Goal: Find contact information: Find contact information

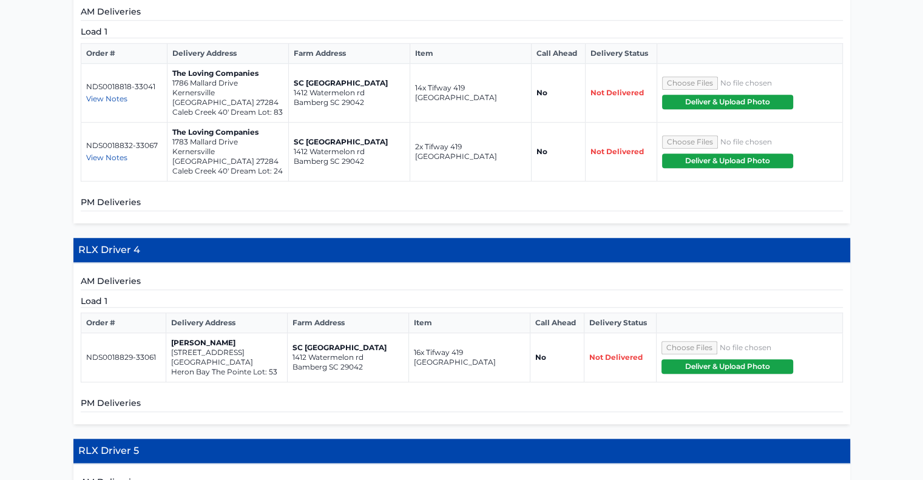
scroll to position [1093, 0]
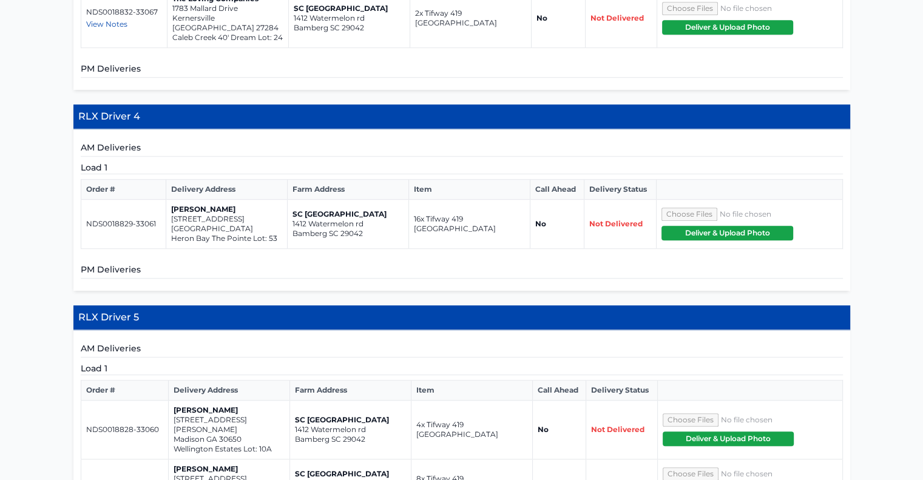
drag, startPoint x: 259, startPoint y: 178, endPoint x: 172, endPoint y: 167, distance: 88.1
click at [172, 200] on td "Meg Jones 5357 Heron Bay Blvd Locust Grove GA 30248 Heron Bay The Pointe Lot: 53" at bounding box center [226, 224] width 121 height 49
copy td "5357 Heron Bay Blvd Locust Grove GA 30248"
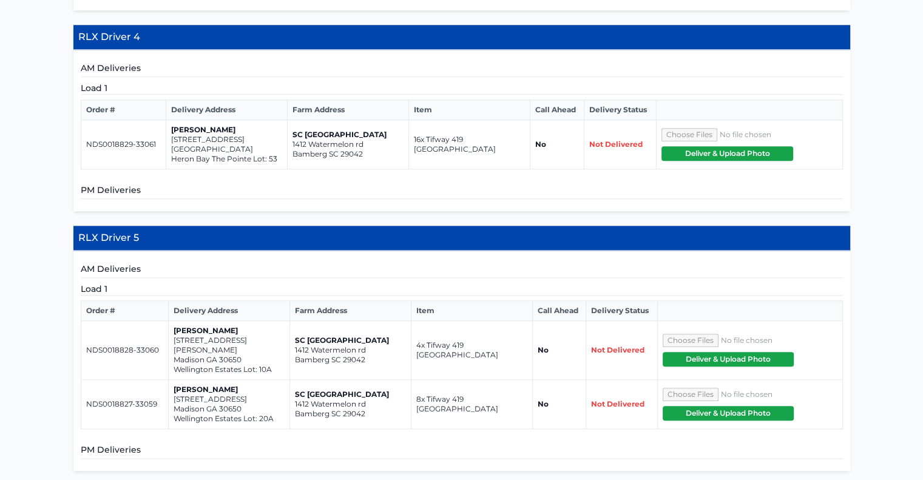
scroll to position [1153, 0]
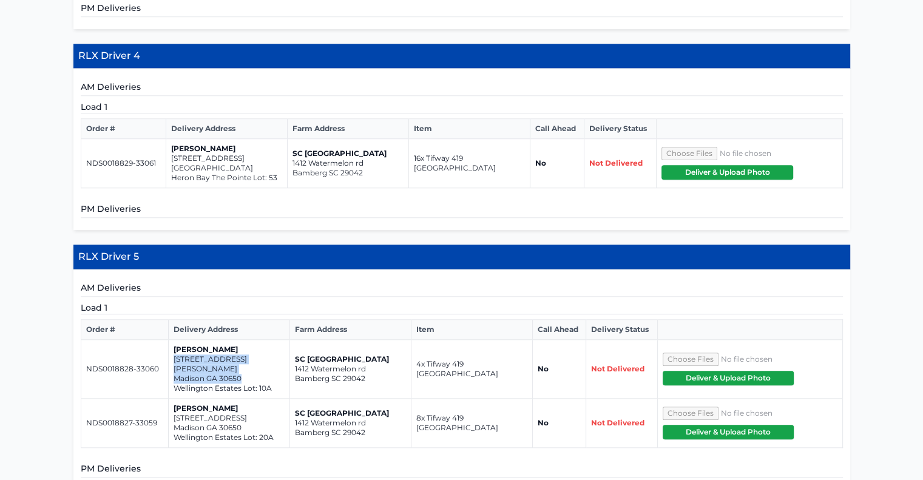
drag, startPoint x: 243, startPoint y: 313, endPoint x: 172, endPoint y: 310, distance: 70.5
click at [172, 340] on td "[PERSON_NAME] [STREET_ADDRESS][PERSON_NAME]" at bounding box center [228, 369] width 121 height 59
copy td "[STREET_ADDRESS][PERSON_NAME]"
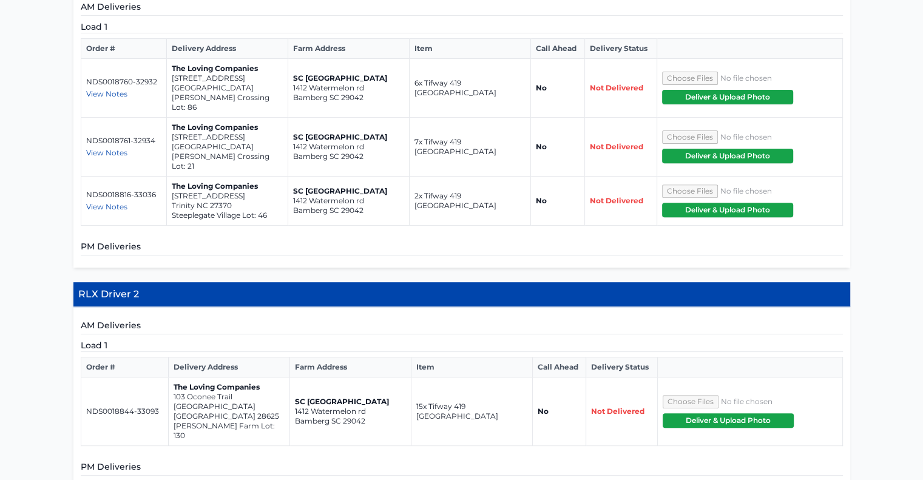
scroll to position [61, 0]
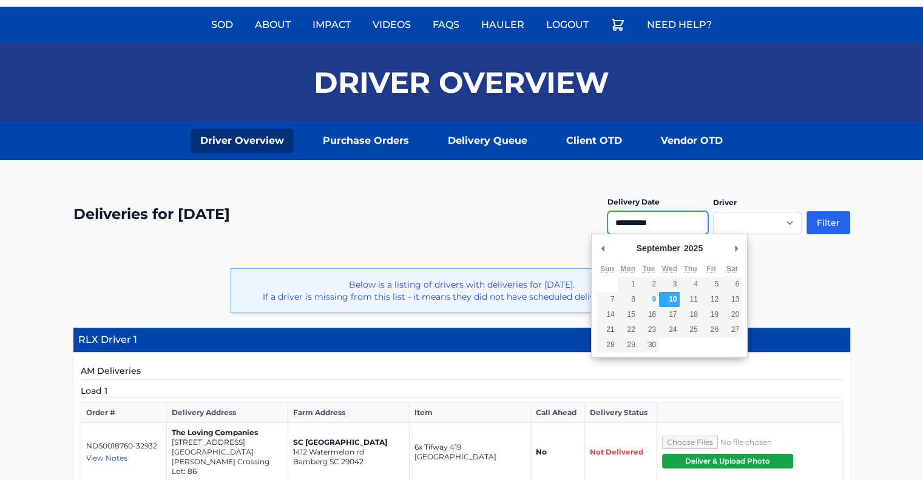
click at [653, 219] on input "**********" at bounding box center [658, 222] width 101 height 23
type input "**********"
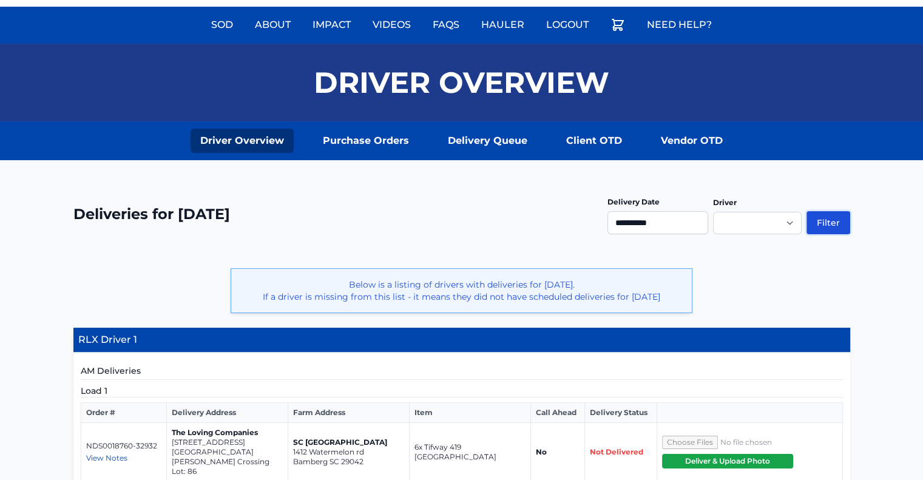
click at [830, 217] on button "Filter" at bounding box center [829, 222] width 44 height 23
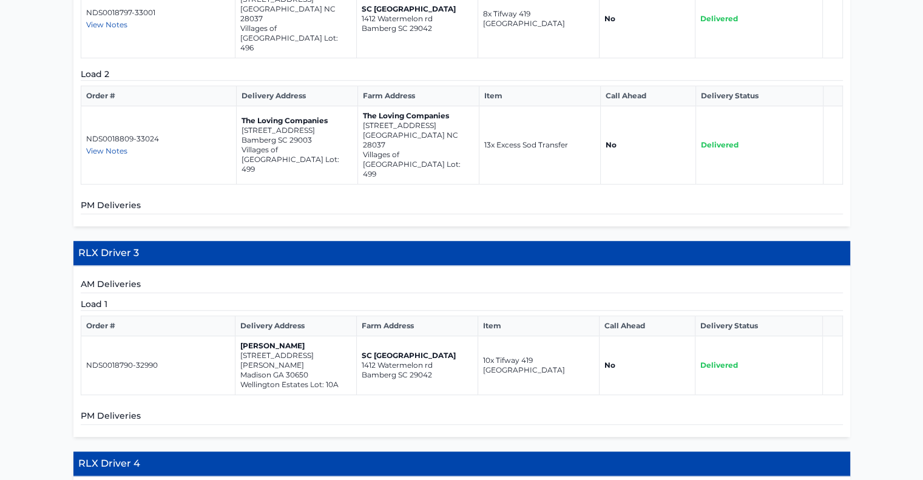
scroll to position [850, 0]
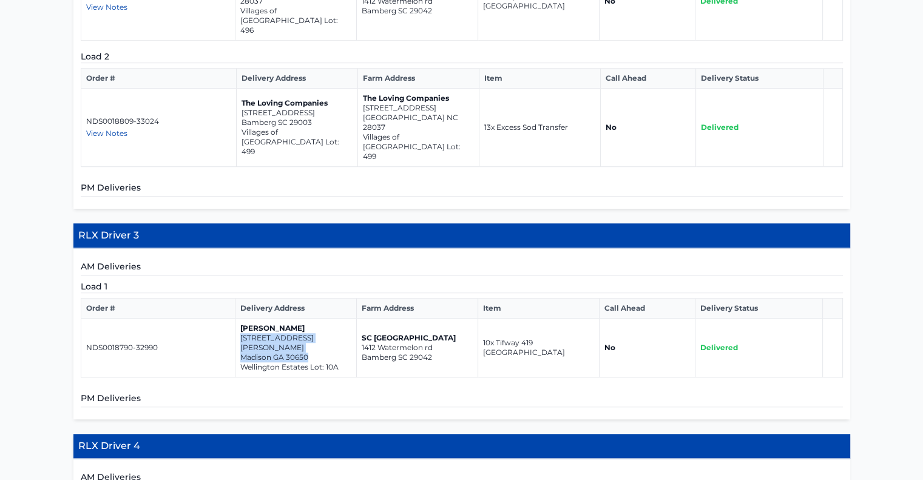
drag, startPoint x: 308, startPoint y: 277, endPoint x: 240, endPoint y: 269, distance: 69.1
click at [240, 319] on td "[PERSON_NAME] [STREET_ADDRESS][PERSON_NAME]" at bounding box center [295, 348] width 121 height 59
copy td "[STREET_ADDRESS][PERSON_NAME]"
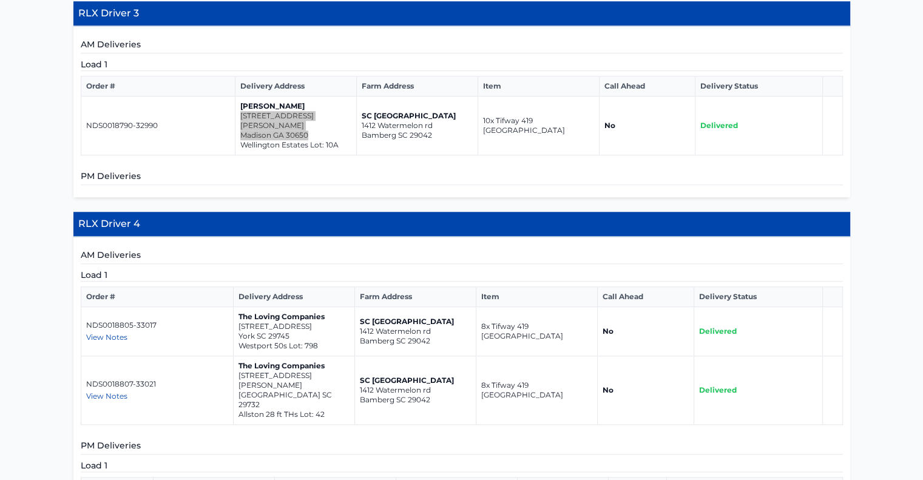
scroll to position [1093, 0]
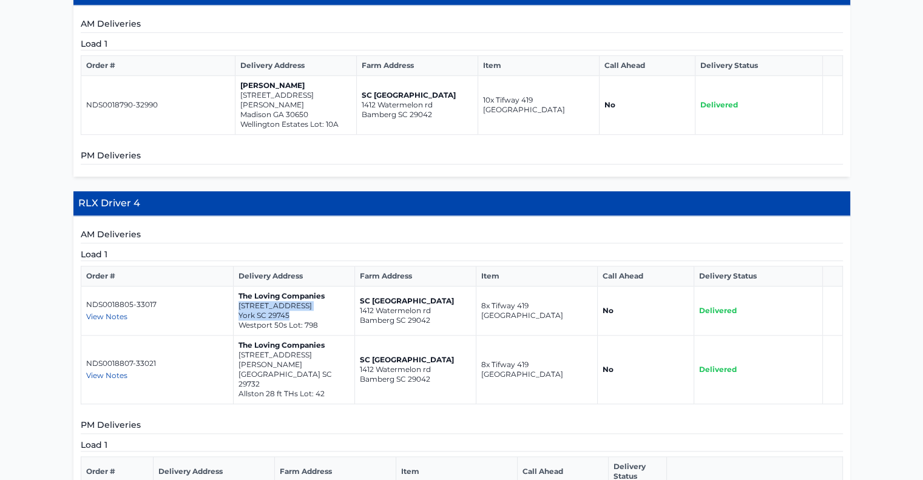
drag, startPoint x: 288, startPoint y: 235, endPoint x: 233, endPoint y: 226, distance: 55.4
click at [234, 287] on td "The Loving Companies [STREET_ADDRESS] Lot: 798" at bounding box center [294, 311] width 121 height 49
copy td "260 Miramar Drive York SC 29745"
drag, startPoint x: 307, startPoint y: 285, endPoint x: 237, endPoint y: 279, distance: 70.1
click at [237, 336] on td "The Loving Companies 310 Ginsberg Road Rock Hill SC 29732 Allston 28 ft THs Lot…" at bounding box center [294, 370] width 121 height 69
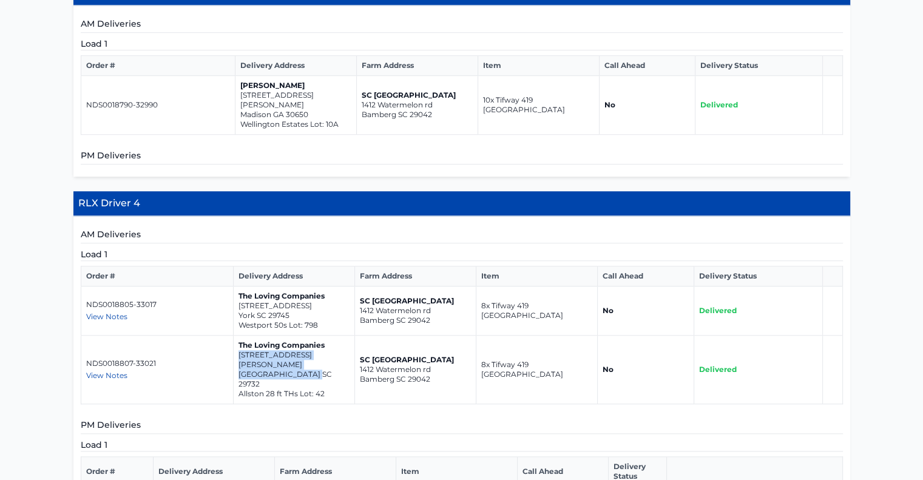
copy td "310 Ginsberg Road Rock Hill SC 29732"
drag, startPoint x: 240, startPoint y: 419, endPoint x: 166, endPoint y: 409, distance: 74.8
copy td "1436 charlotte hwy Lancaster SC 29720"
drag, startPoint x: 290, startPoint y: 234, endPoint x: 234, endPoint y: 228, distance: 56.7
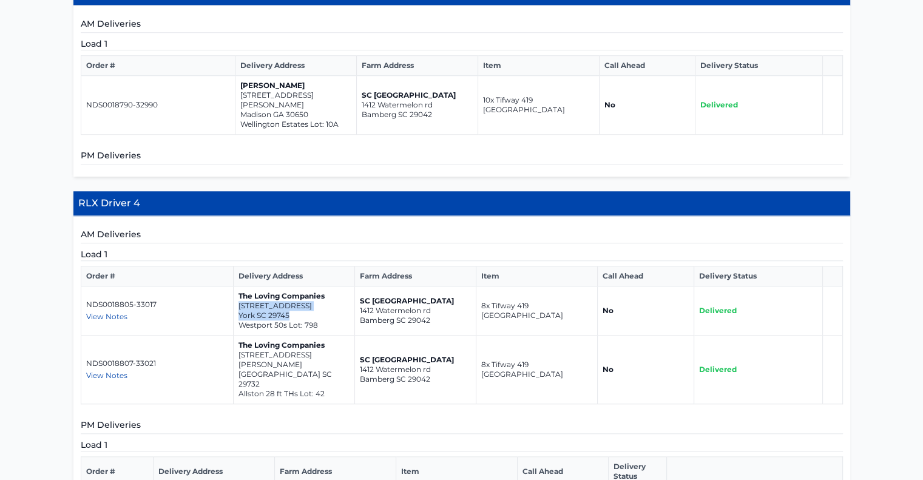
click at [234, 287] on td "The Loving Companies 260 Miramar Drive York SC 29745 Westport 50s Lot: 798" at bounding box center [294, 311] width 121 height 49
copy td "260 Miramar Drive York SC 29745"
drag, startPoint x: 307, startPoint y: 283, endPoint x: 239, endPoint y: 275, distance: 68.4
click at [239, 336] on td "The Loving Companies 310 Ginsberg Road Rock Hill SC 29732 Allston 28 ft THs Lot…" at bounding box center [294, 370] width 121 height 69
copy td "310 Ginsberg Road Rock Hill SC 29732"
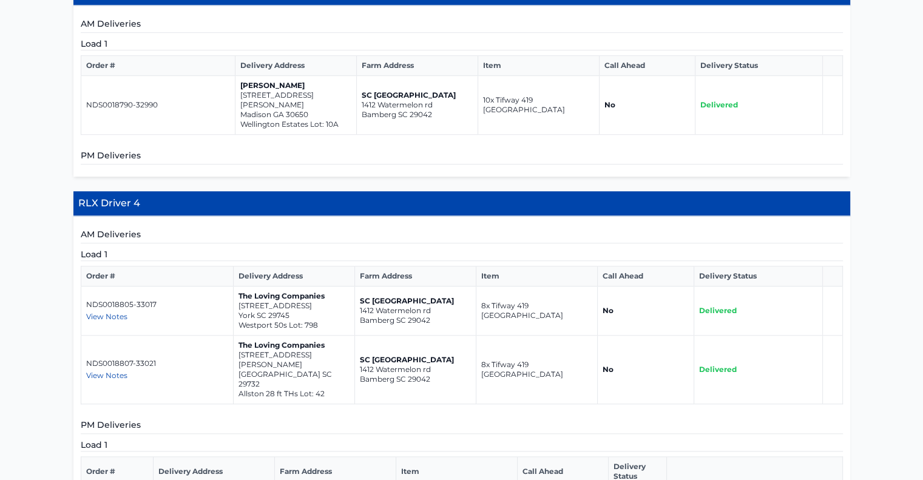
drag, startPoint x: 237, startPoint y: 419, endPoint x: 165, endPoint y: 407, distance: 73.9
copy td "1436 charlotte hwy Lancaster SC 29720"
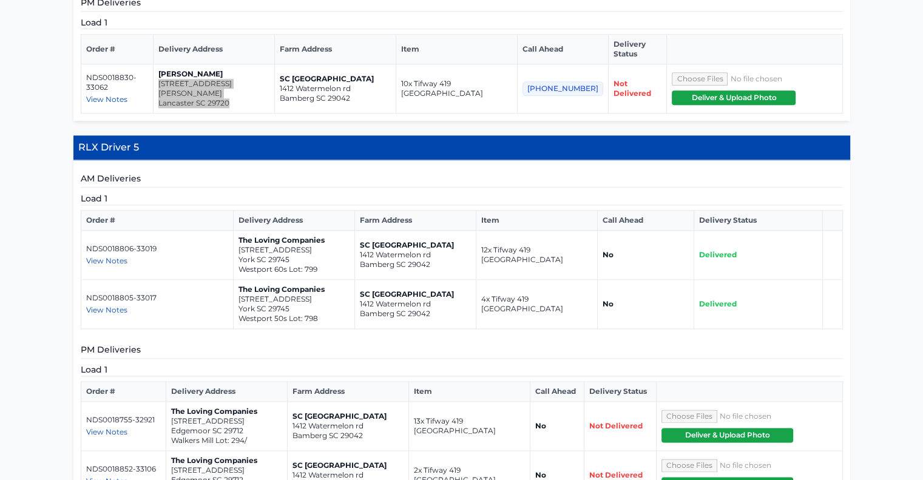
scroll to position [1518, 0]
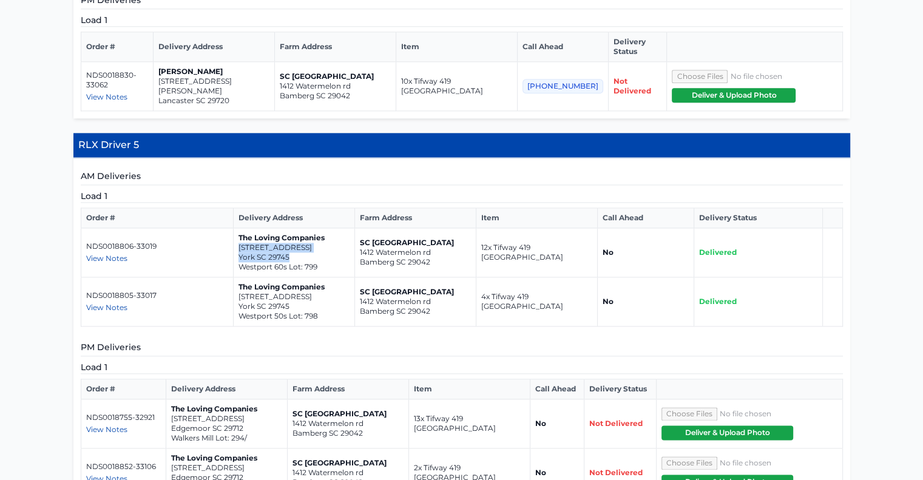
drag, startPoint x: 289, startPoint y: 151, endPoint x: 237, endPoint y: 143, distance: 52.2
click at [237, 228] on td "The Loving Companies 256 Miramar Drive York SC 29745 Westport 60s Lot: 799" at bounding box center [294, 252] width 121 height 49
copy td "256 Miramar Drive York SC 29745"
drag, startPoint x: 288, startPoint y: 199, endPoint x: 237, endPoint y: 187, distance: 52.3
click at [237, 277] on td "The Loving Companies 260 Miramar Drive York SC 29745 Westport 50s Lot: 798" at bounding box center [294, 301] width 121 height 49
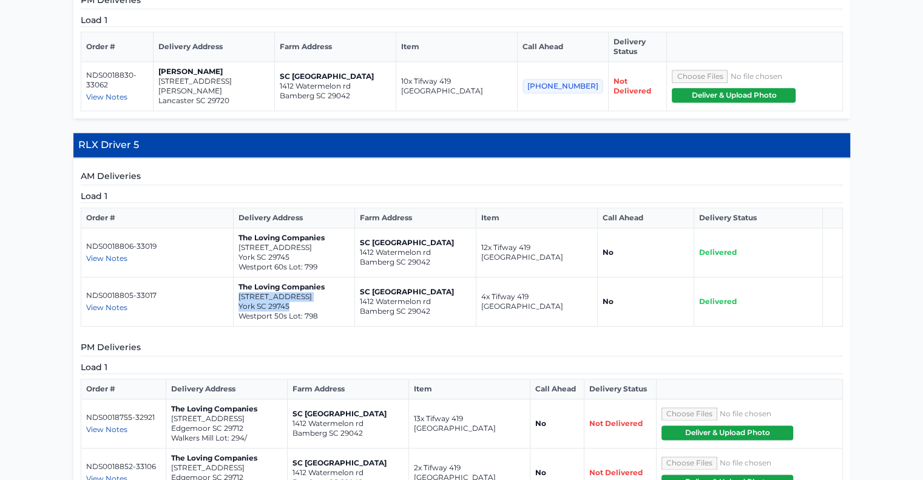
copy td "260 Miramar Drive York SC 29745"
drag, startPoint x: 245, startPoint y: 319, endPoint x: 170, endPoint y: 313, distance: 75.6
click at [170, 399] on td "The Loving Companies 1732 Little York Circle Edgemoor SC 29712 Walkers Mill Lot…" at bounding box center [226, 423] width 121 height 49
copy td "1732 Little York Circle Edgemoor SC 29712"
drag, startPoint x: 245, startPoint y: 370, endPoint x: 169, endPoint y: 359, distance: 77.4
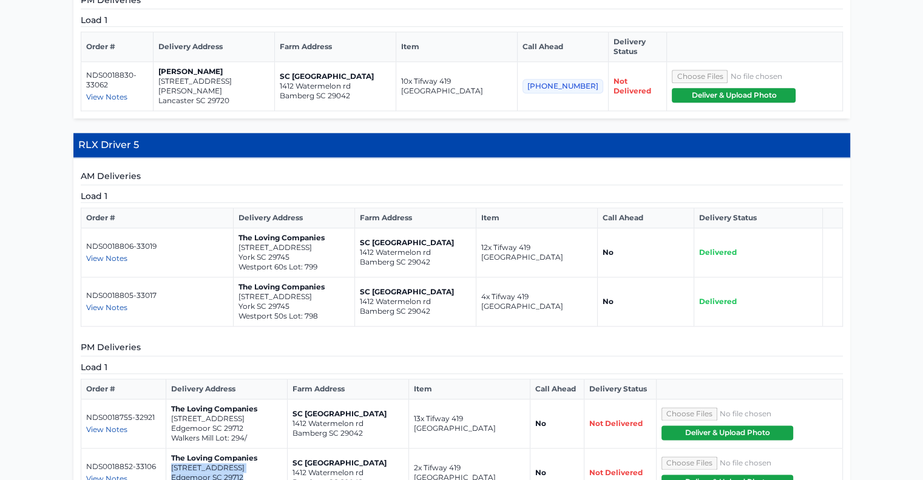
click at [169, 449] on td "The Loving Companies 1728 Little York Circle Edgemoor SC 29712 Walkers Mill Lot…" at bounding box center [226, 473] width 121 height 49
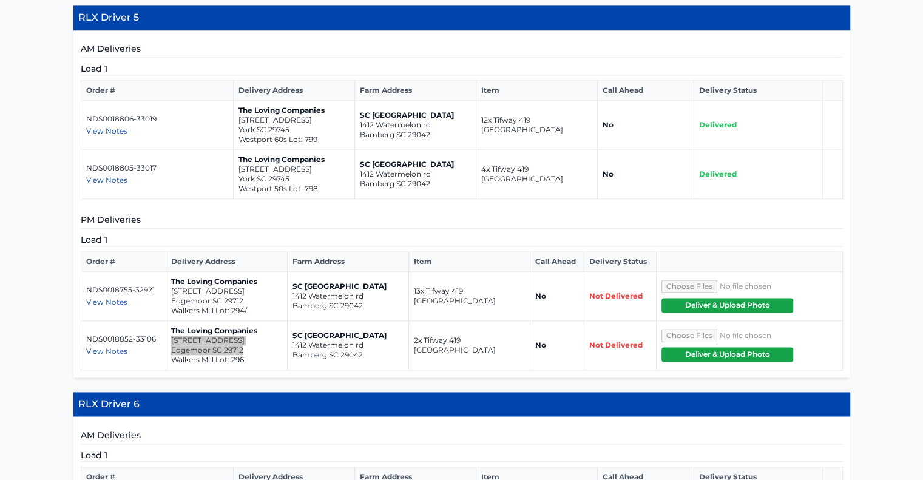
scroll to position [1761, 0]
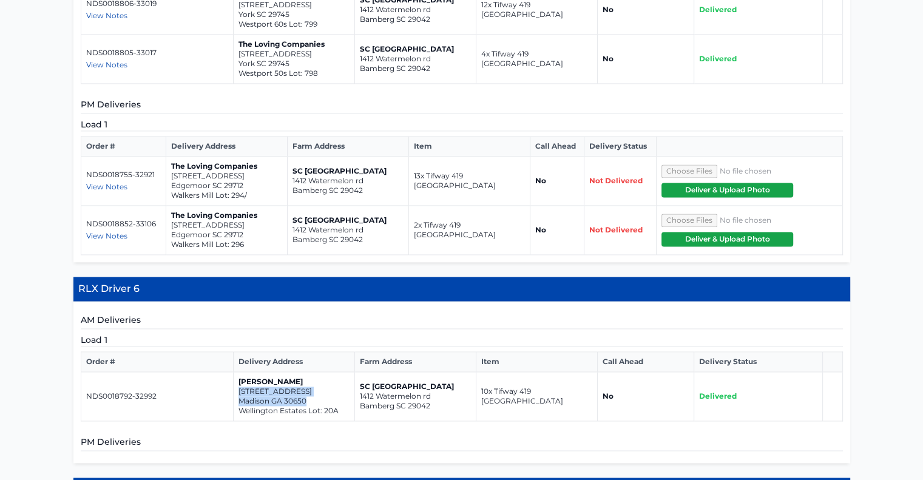
drag, startPoint x: 311, startPoint y: 291, endPoint x: 238, endPoint y: 282, distance: 74.1
click at [238, 372] on td "Meg Jones 1021 Ashley Drive Madison GA 30650 Wellington Estates Lot: 20A" at bounding box center [294, 396] width 121 height 49
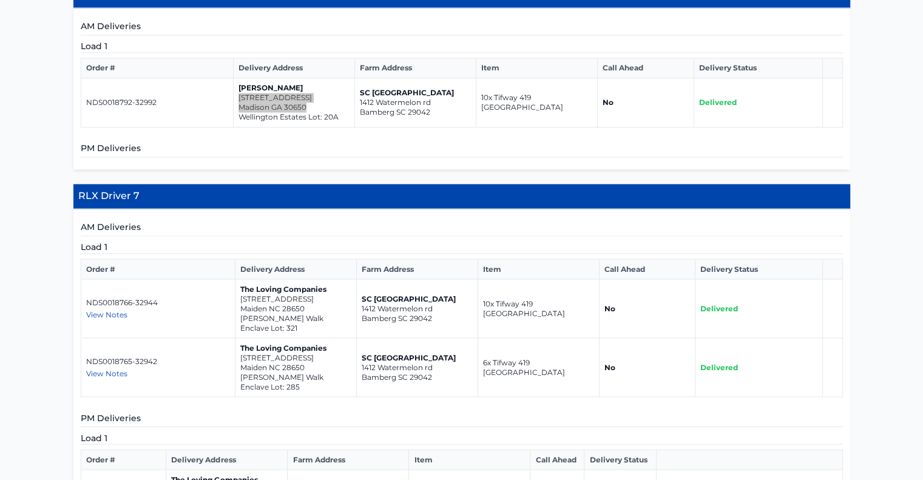
scroll to position [2125, 0]
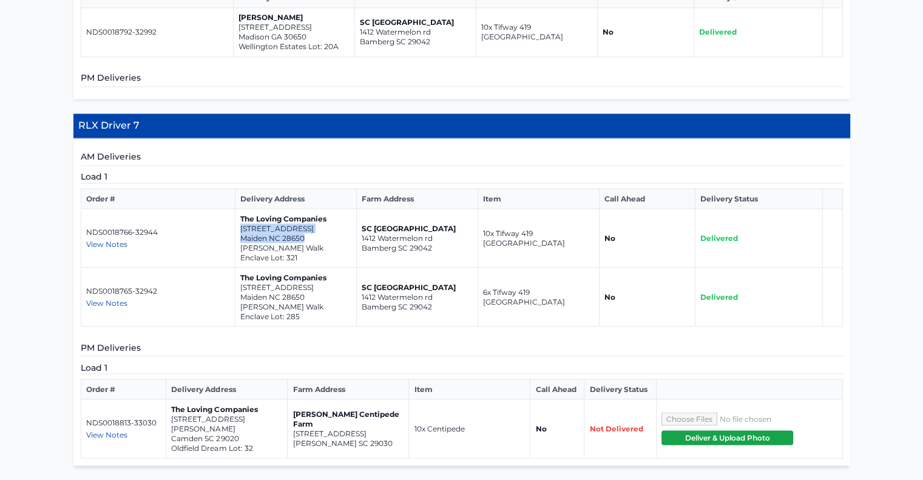
drag, startPoint x: 307, startPoint y: 126, endPoint x: 239, endPoint y: 120, distance: 67.7
click at [239, 209] on td "The Loving Companies 4368 Shimmering Stone Way Maiden NC 28650 Shannon Woods Wa…" at bounding box center [295, 238] width 121 height 59
drag, startPoint x: 307, startPoint y: 188, endPoint x: 239, endPoint y: 179, distance: 68.5
click at [239, 268] on td "The Loving Companies 5968 Oak Branch Circle Maiden NC 28650 Shannon Woods Walk …" at bounding box center [295, 297] width 121 height 59
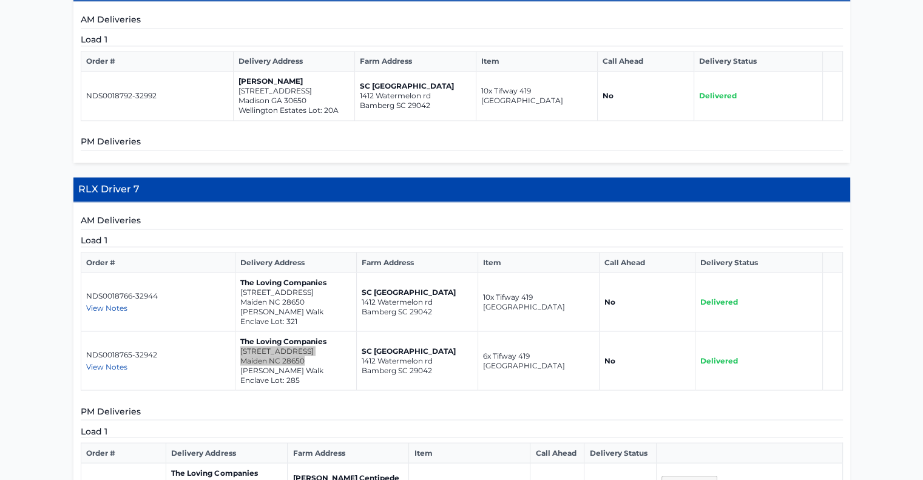
scroll to position [2064, 0]
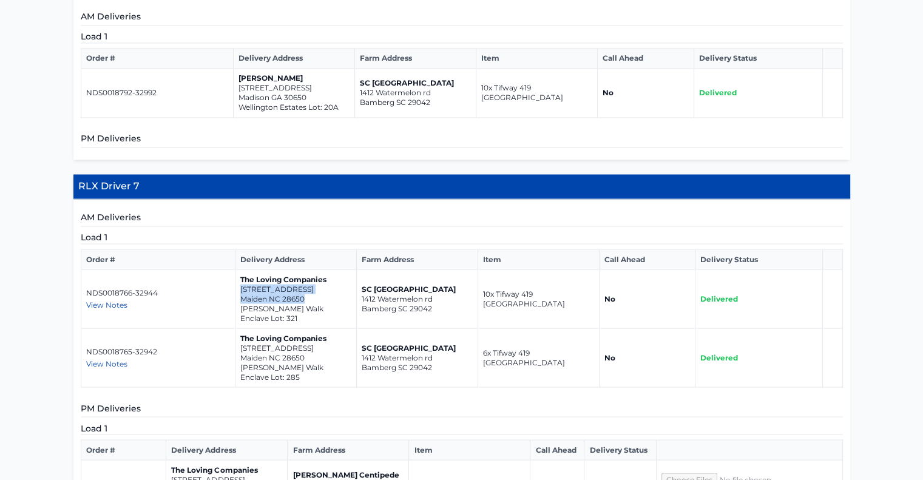
drag, startPoint x: 306, startPoint y: 189, endPoint x: 239, endPoint y: 182, distance: 67.8
click at [239, 270] on td "The Loving Companies 4368 Shimmering Stone Way Maiden NC 28650 Shannon Woods Wa…" at bounding box center [295, 299] width 121 height 59
drag, startPoint x: 308, startPoint y: 248, endPoint x: 239, endPoint y: 239, distance: 70.3
click at [239, 328] on td "The Loving Companies 5968 Oak Branch Circle Maiden NC 28650 Shannon Woods Walk …" at bounding box center [295, 357] width 121 height 59
drag, startPoint x: 239, startPoint y: 378, endPoint x: 170, endPoint y: 372, distance: 69.5
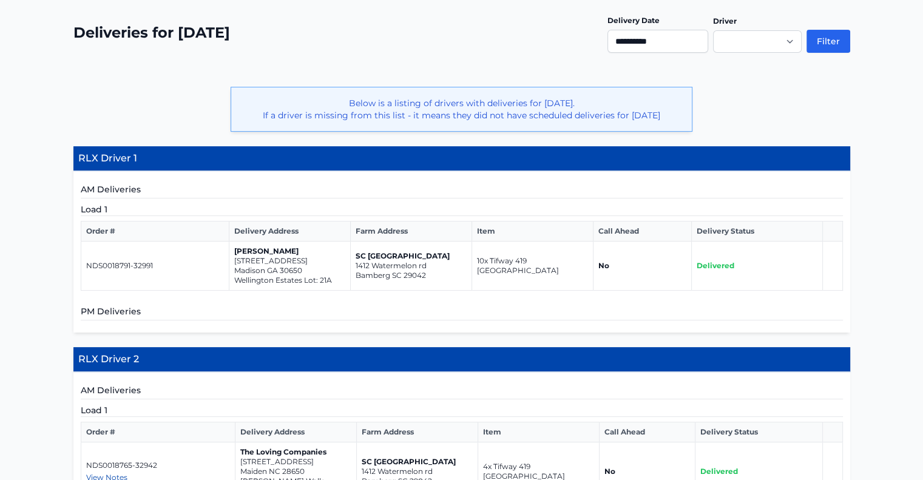
scroll to position [243, 0]
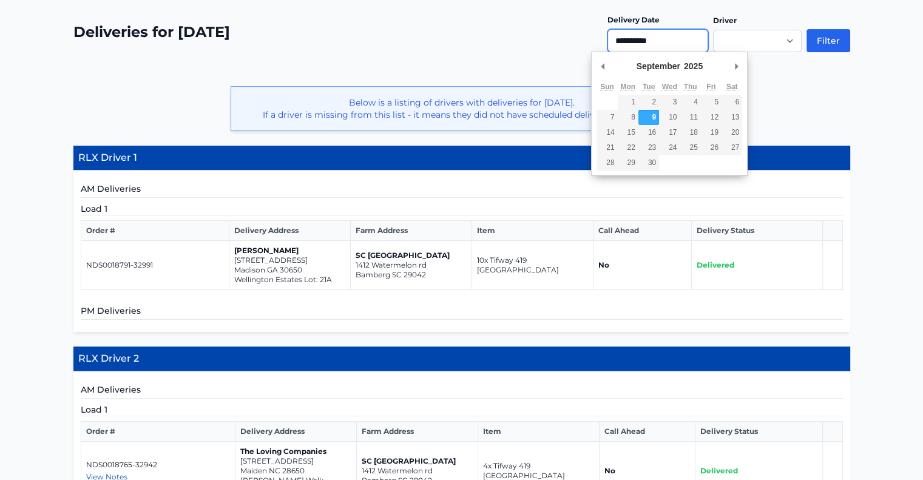
click at [658, 39] on input "**********" at bounding box center [658, 40] width 101 height 23
type input "**********"
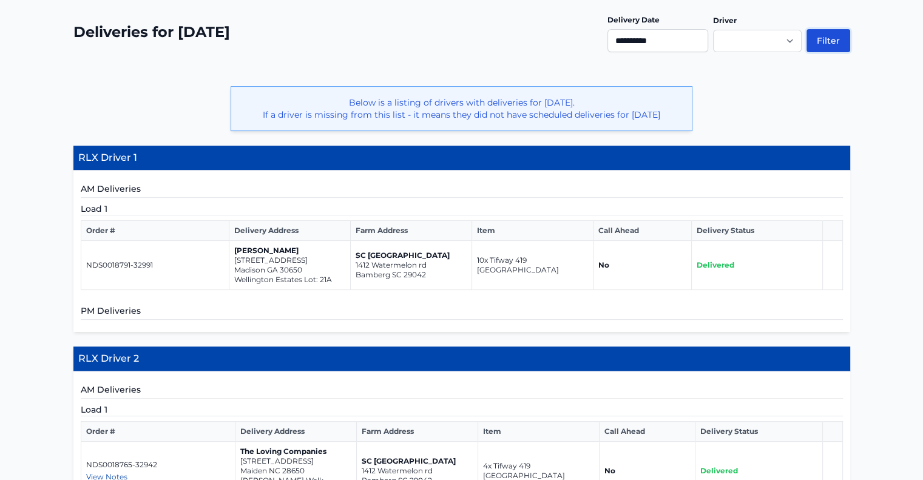
click at [830, 38] on button "Filter" at bounding box center [829, 40] width 44 height 23
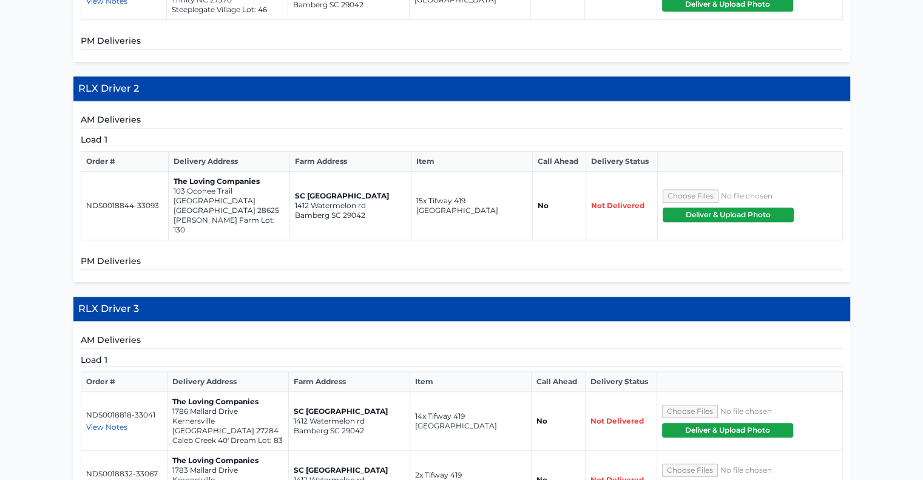
scroll to position [668, 0]
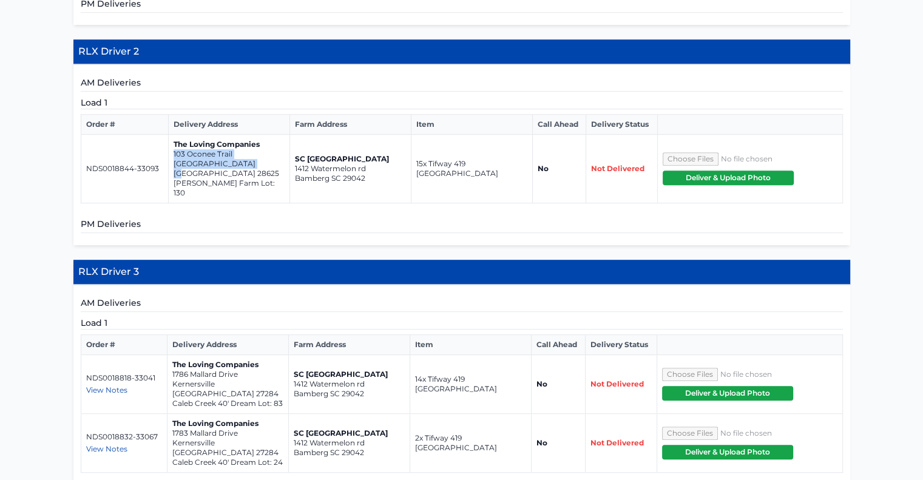
drag, startPoint x: 246, startPoint y: 153, endPoint x: 172, endPoint y: 145, distance: 74.5
click at [172, 145] on td "The Loving Companies 103 Oconee Trail Statesville NC 28625 Sullivan Farm Lot: 1…" at bounding box center [228, 169] width 121 height 69
copy td "103 Oconee Trail Statesville NC 28625"
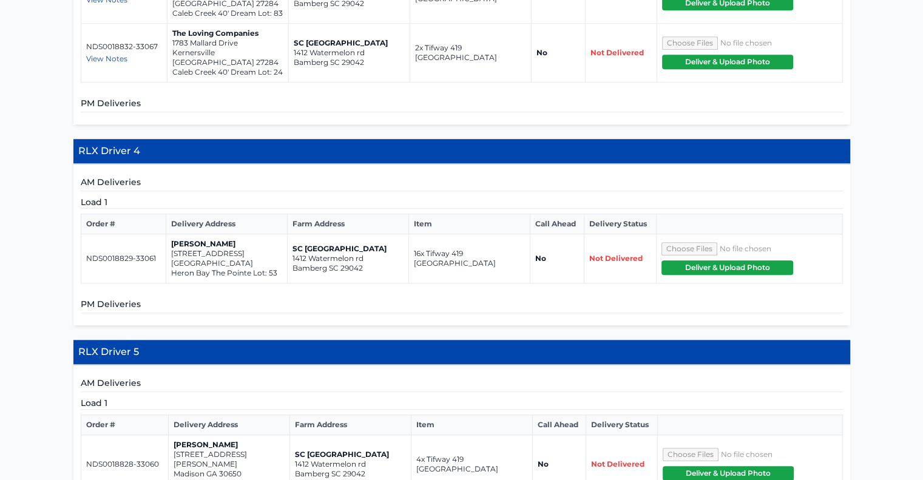
scroll to position [1093, 0]
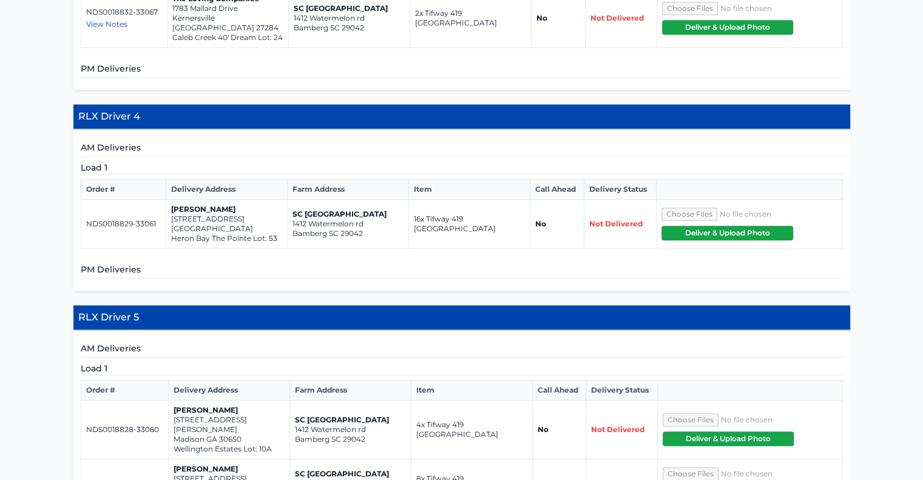
drag, startPoint x: 258, startPoint y: 178, endPoint x: 168, endPoint y: 169, distance: 90.3
click at [168, 200] on td "Meg Jones 5357 Heron Bay Blvd Locust Grove GA 30248 Heron Bay The Pointe Lot: 53" at bounding box center [226, 224] width 121 height 49
copy td "5357 Heron Bay Blvd Locust Grove GA 30248"
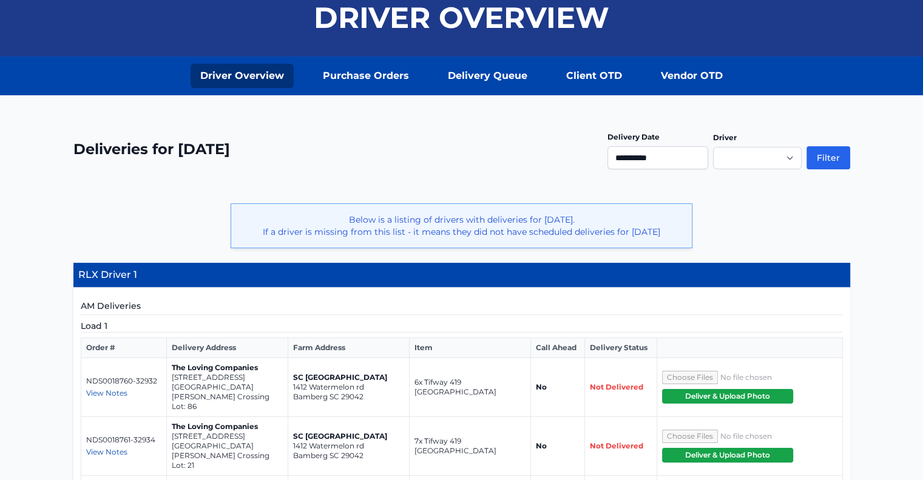
scroll to position [121, 0]
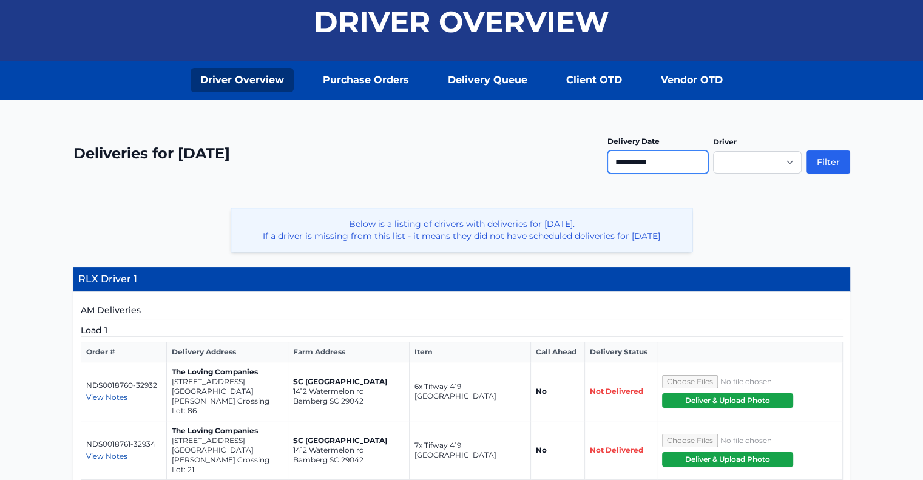
click at [652, 167] on input "**********" at bounding box center [658, 162] width 101 height 23
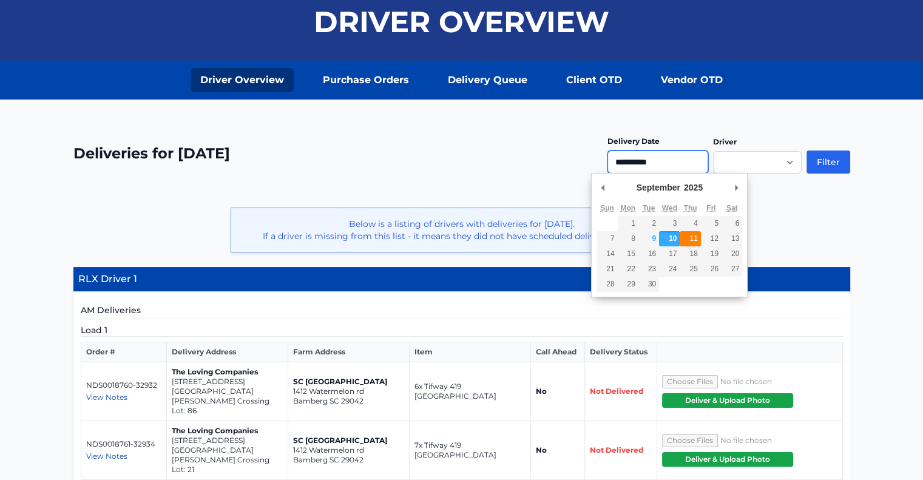
type input "**********"
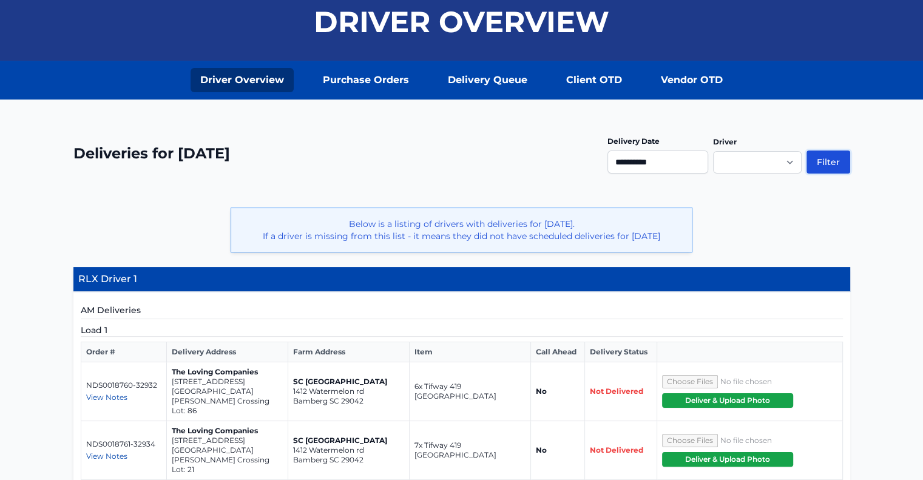
click at [821, 160] on button "Filter" at bounding box center [829, 162] width 44 height 23
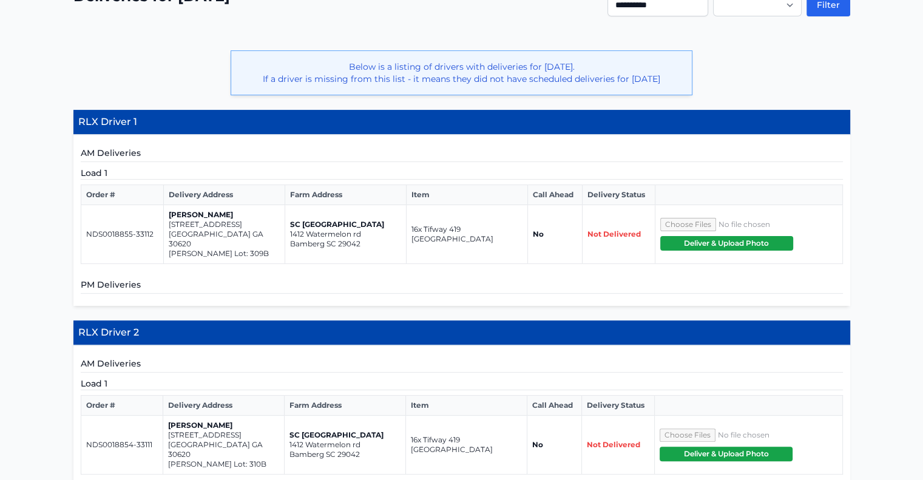
scroll to position [120, 0]
